Goal: Task Accomplishment & Management: Use online tool/utility

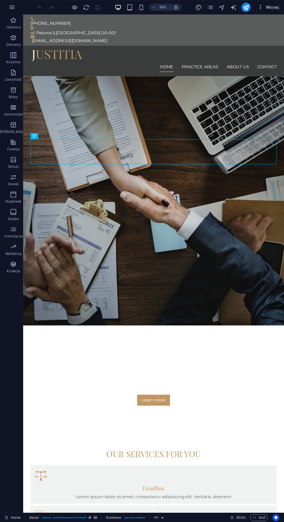
click at [263, 8] on icon "button" at bounding box center [261, 7] width 6 height 6
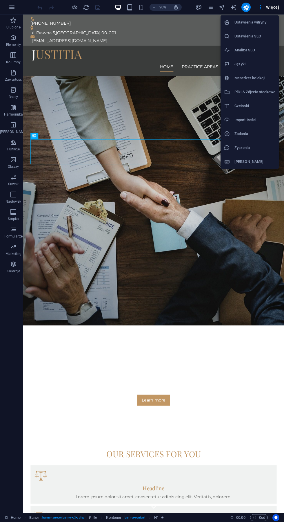
click at [205, 384] on div at bounding box center [142, 261] width 284 height 522
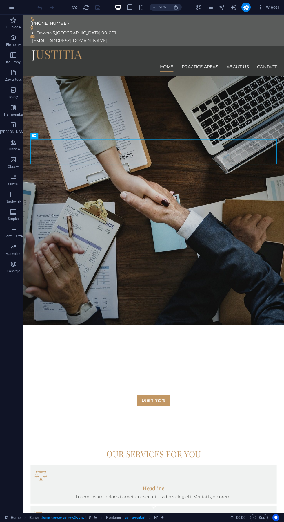
click at [60, 54] on div at bounding box center [168, 60] width 274 height 13
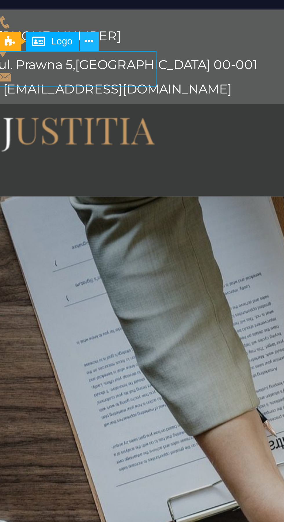
click at [61, 25] on icon at bounding box center [60, 25] width 3 height 6
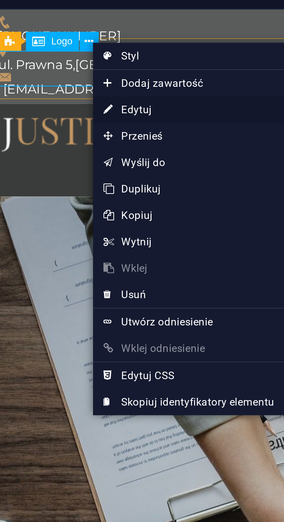
click at [85, 46] on link "⏎ Edytuj" at bounding box center [93, 47] width 63 height 9
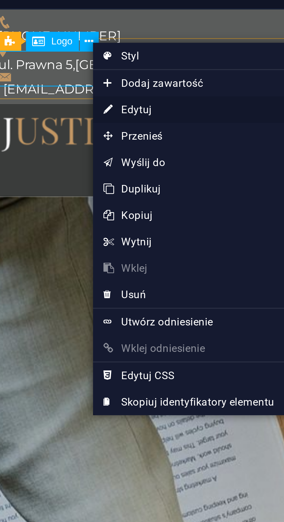
select select "px"
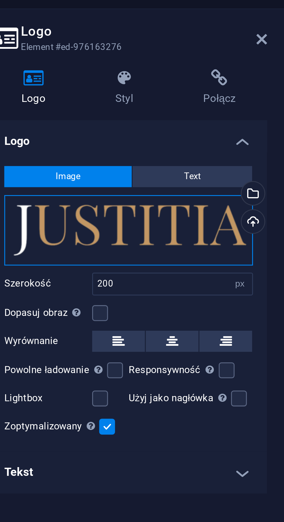
click at [92, 87] on div "Przeciągnij pliki tutaj, kliknij, aby wybrać pliki lub wybierz pliki z Plików l…" at bounding box center [73, 87] width 82 height 23
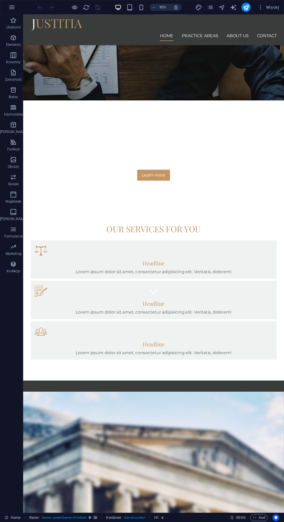
scroll to position [326, 0]
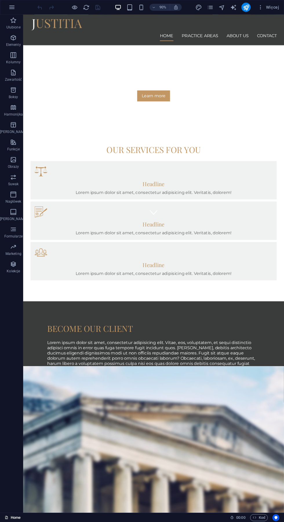
click at [16, 517] on link "Home" at bounding box center [13, 517] width 16 height 7
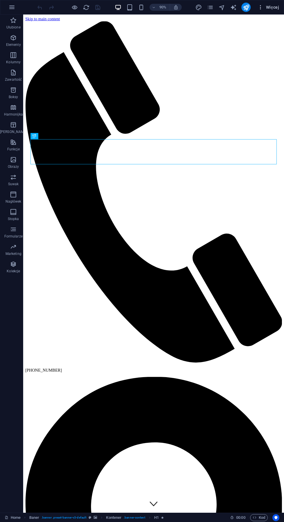
click at [270, 7] on span "Więcej" at bounding box center [268, 7] width 21 height 6
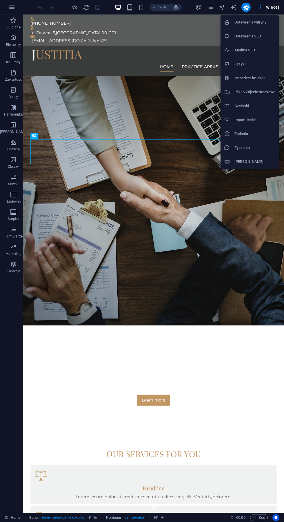
click at [12, 9] on div at bounding box center [142, 261] width 284 height 522
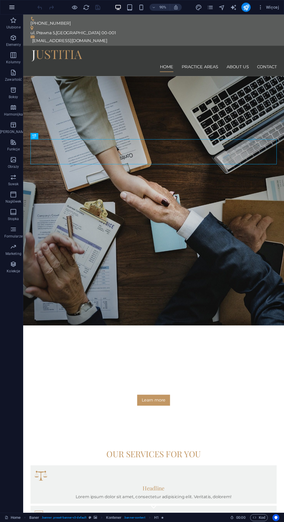
click at [12, 7] on icon "button" at bounding box center [11, 7] width 7 height 7
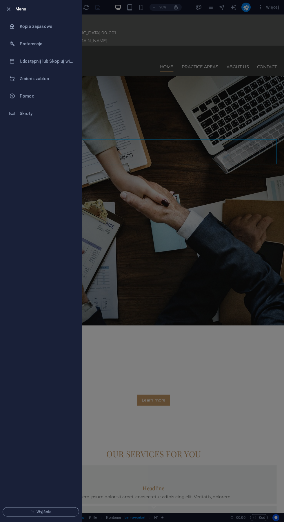
click at [135, 10] on div at bounding box center [142, 261] width 284 height 522
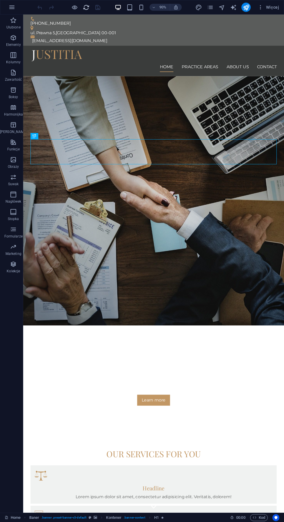
click at [87, 7] on icon "reload" at bounding box center [86, 7] width 7 height 7
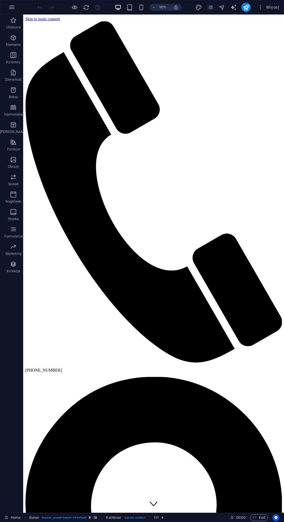
click at [220, 8] on icon "navigator" at bounding box center [222, 7] width 7 height 7
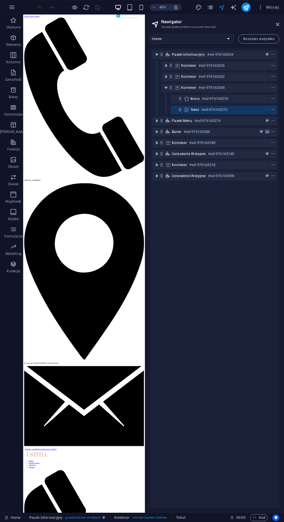
click at [211, 8] on icon "pages" at bounding box center [210, 7] width 7 height 7
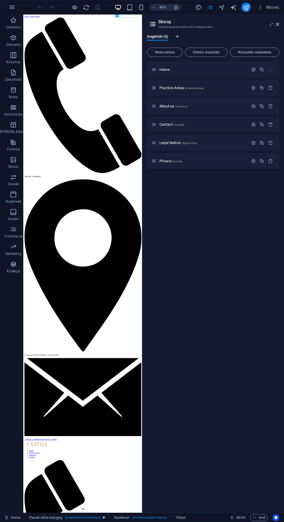
click at [247, 8] on icon "publish" at bounding box center [246, 7] width 7 height 7
